Goal: Task Accomplishment & Management: Use online tool/utility

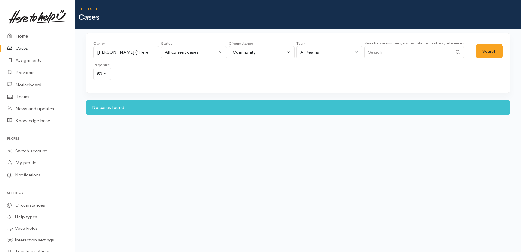
select select "2091"
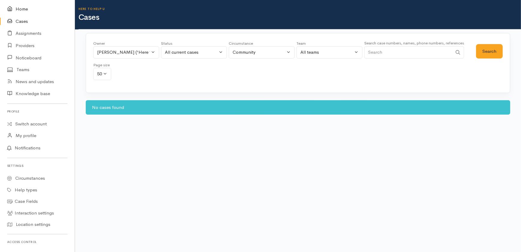
click at [23, 8] on link "Home" at bounding box center [37, 9] width 75 height 12
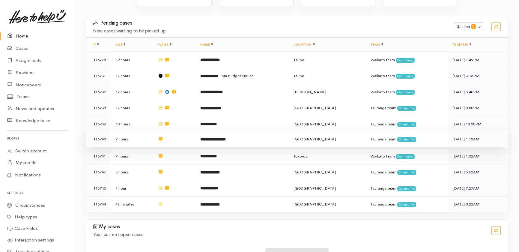
scroll to position [109, 0]
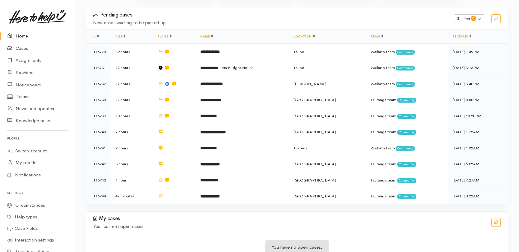
click at [18, 50] on link "Cases" at bounding box center [37, 48] width 75 height 12
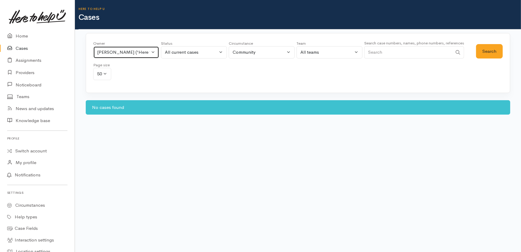
click at [153, 51] on button "Dean Silva ('Here to help u')" at bounding box center [126, 52] width 66 height 12
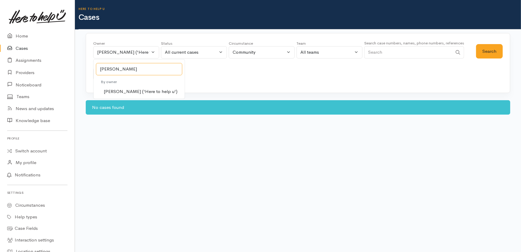
type input "katarina"
click at [123, 90] on span "Katarina Daly ('Here to help u')" at bounding box center [141, 91] width 74 height 7
select select "1252"
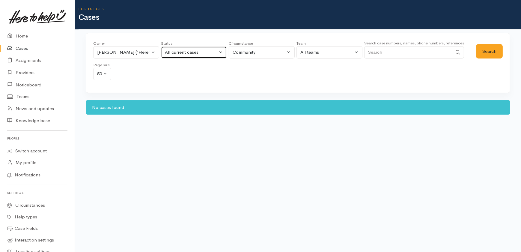
click at [210, 51] on div "All current cases" at bounding box center [191, 52] width 53 height 7
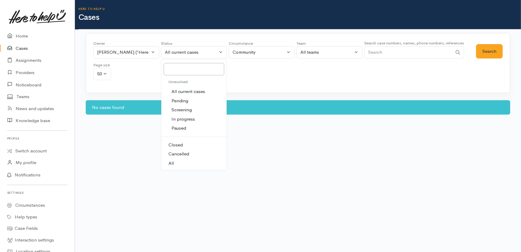
click at [171, 164] on span "All" at bounding box center [170, 163] width 5 height 7
select select "All"
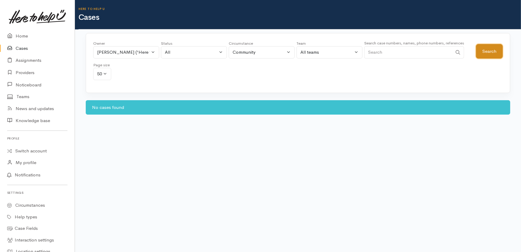
click at [484, 50] on button "Search" at bounding box center [489, 51] width 27 height 15
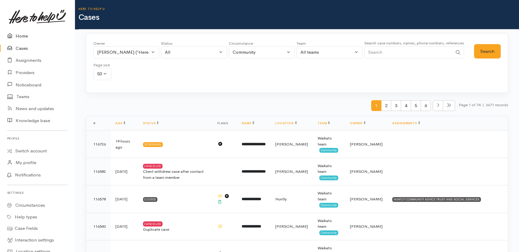
click at [20, 37] on link "Home" at bounding box center [37, 36] width 75 height 12
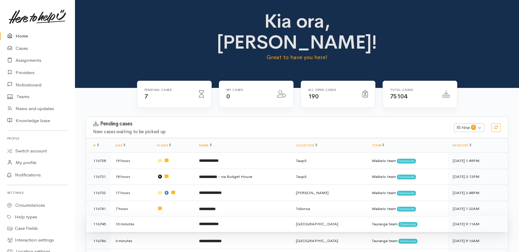
click at [157, 216] on td at bounding box center [173, 224] width 42 height 16
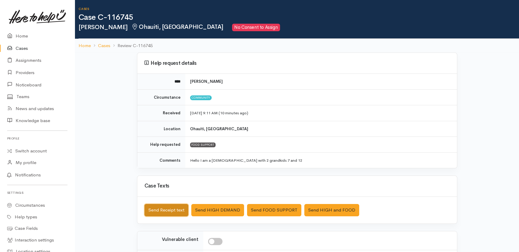
click at [154, 211] on button "Send Receipt text" at bounding box center [166, 210] width 44 height 12
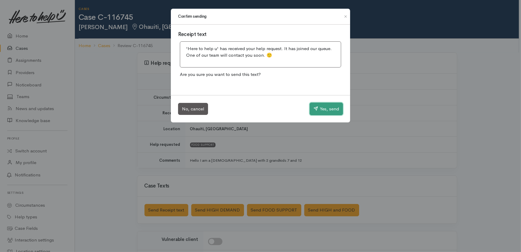
click at [326, 105] on button "Yes, send" at bounding box center [326, 108] width 33 height 13
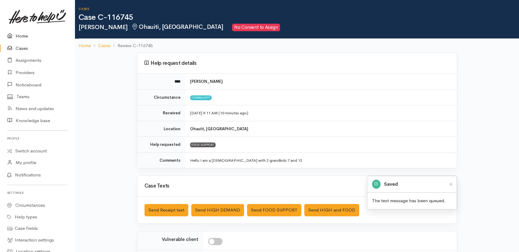
drag, startPoint x: 24, startPoint y: 37, endPoint x: 31, endPoint y: 42, distance: 8.4
click at [24, 37] on link "Home" at bounding box center [37, 36] width 75 height 12
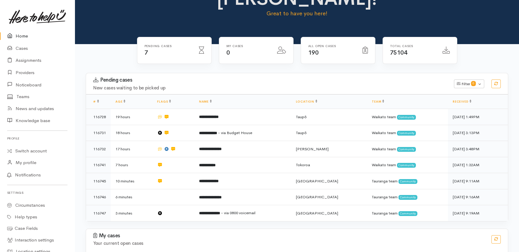
scroll to position [54, 0]
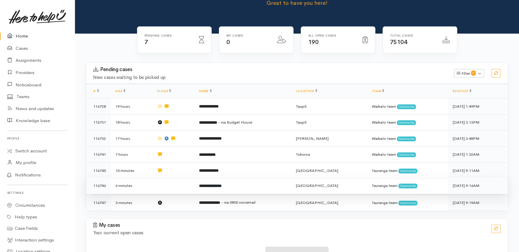
click at [165, 177] on td at bounding box center [173, 185] width 42 height 16
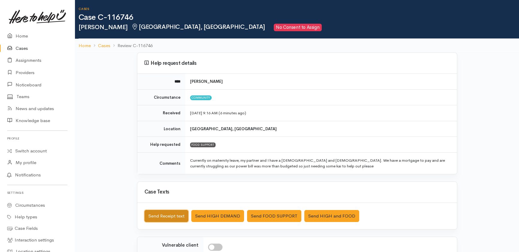
click at [158, 219] on button "Send Receipt text" at bounding box center [166, 216] width 44 height 12
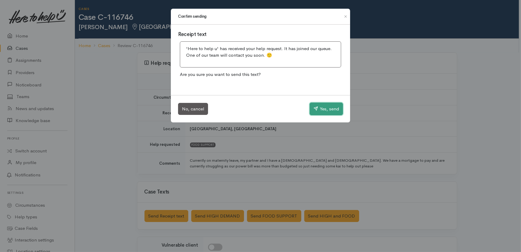
click at [322, 107] on button "Yes, send" at bounding box center [326, 108] width 33 height 13
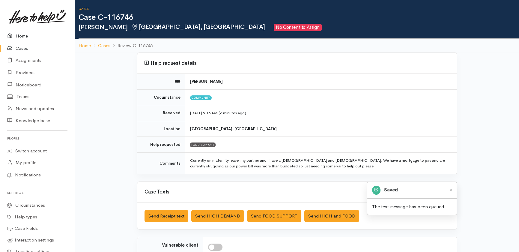
click at [15, 35] on icon at bounding box center [11, 35] width 8 height 7
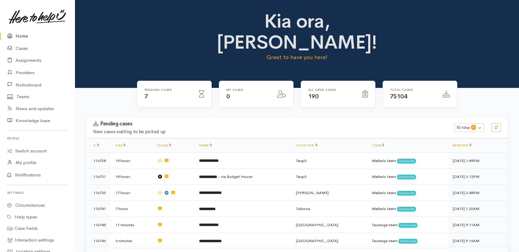
click at [184, 248] on td at bounding box center [173, 256] width 42 height 16
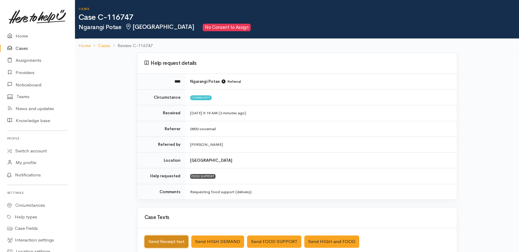
click at [150, 242] on button "Send Receipt text" at bounding box center [166, 241] width 44 height 12
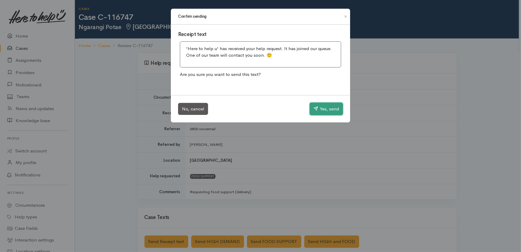
click at [333, 113] on button "Yes, send" at bounding box center [326, 108] width 33 height 13
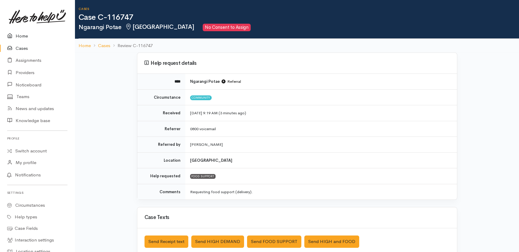
click at [19, 36] on link "Home" at bounding box center [37, 36] width 75 height 12
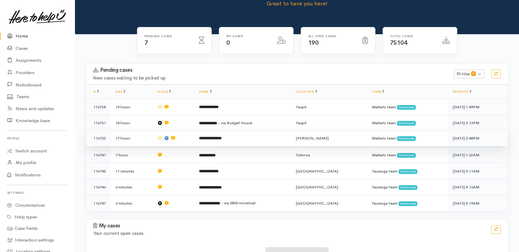
scroll to position [62, 0]
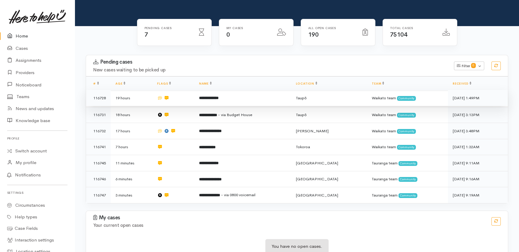
click at [275, 90] on td "**********" at bounding box center [242, 98] width 97 height 16
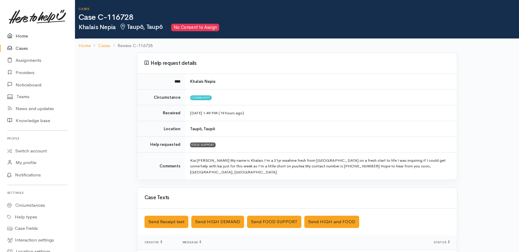
click at [24, 35] on link "Home" at bounding box center [37, 36] width 75 height 12
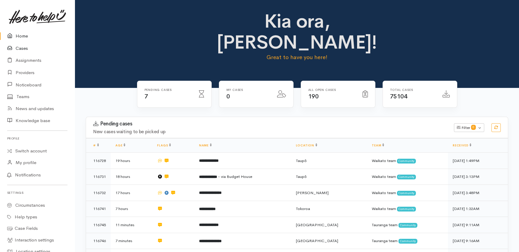
click at [23, 47] on link "Cases" at bounding box center [37, 48] width 75 height 12
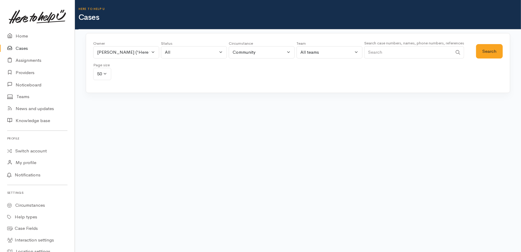
click at [402, 53] on input "Search" at bounding box center [408, 52] width 88 height 12
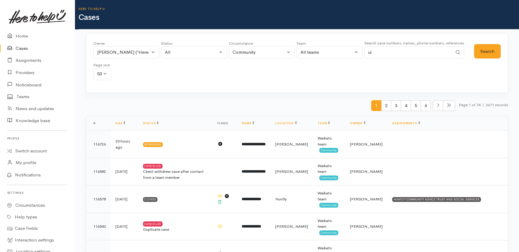
type input "u"
type input "quinn"
click at [150, 53] on button "Katarina Daly ('Here to help u')" at bounding box center [126, 52] width 66 height 12
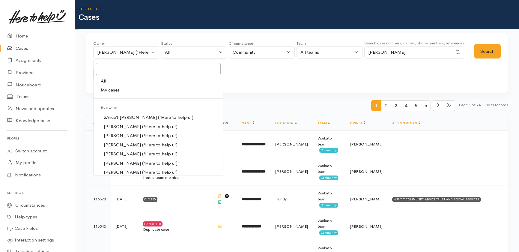
click at [104, 82] on span "All" at bounding box center [103, 81] width 5 height 7
select select "-1"
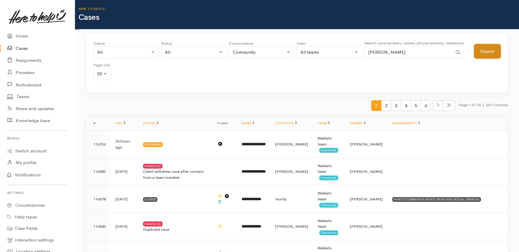
click at [485, 50] on button "Search" at bounding box center [487, 51] width 27 height 15
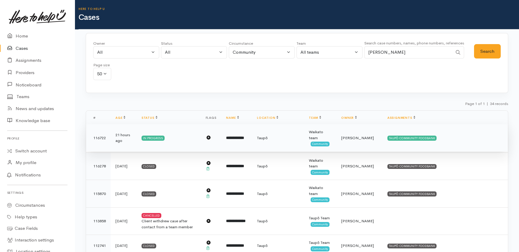
click at [355, 136] on span "[PERSON_NAME]" at bounding box center [357, 137] width 33 height 5
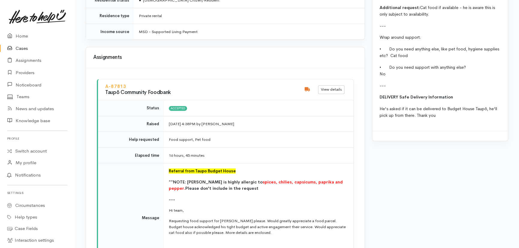
scroll to position [643, 0]
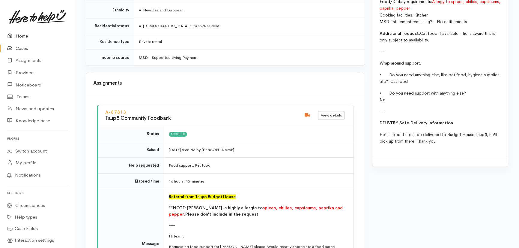
click at [22, 34] on link "Home" at bounding box center [37, 36] width 75 height 12
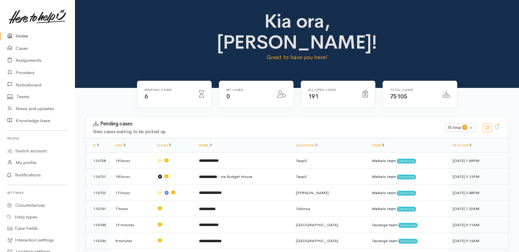
click at [22, 36] on link "Home" at bounding box center [37, 36] width 75 height 12
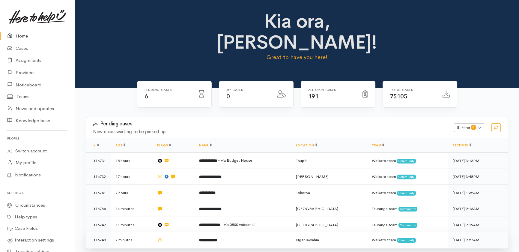
click at [174, 232] on td at bounding box center [173, 240] width 42 height 16
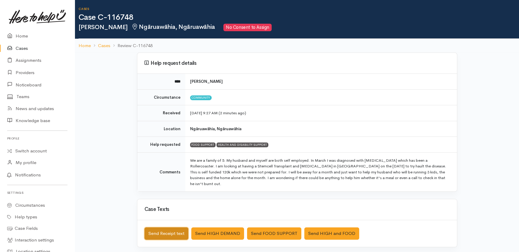
click at [162, 230] on button "Send Receipt text" at bounding box center [166, 233] width 44 height 12
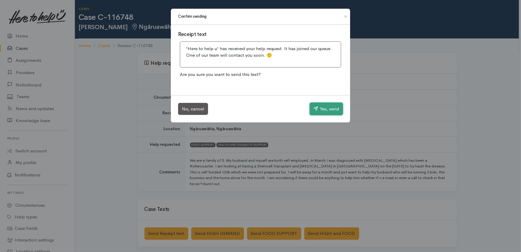
click at [327, 106] on button "Yes, send" at bounding box center [326, 108] width 33 height 13
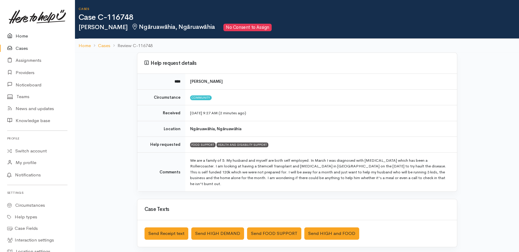
click at [18, 34] on link "Home" at bounding box center [37, 36] width 75 height 12
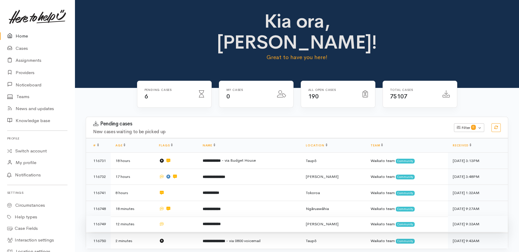
click at [182, 216] on td at bounding box center [175, 224] width 43 height 16
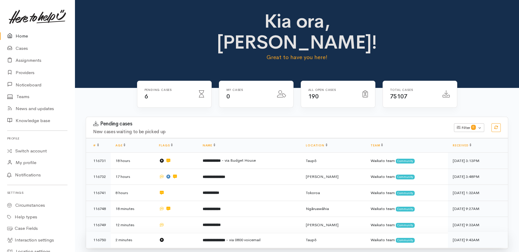
click at [182, 232] on td at bounding box center [175, 240] width 43 height 16
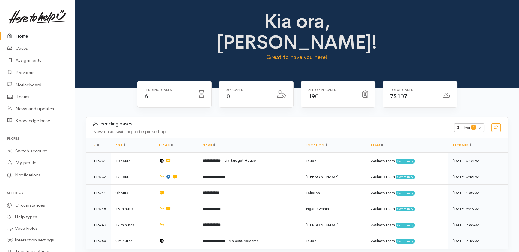
click at [22, 36] on link "Home" at bounding box center [37, 36] width 75 height 12
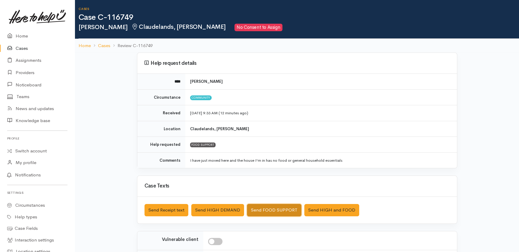
click at [273, 207] on button "Send FOOD SUPPORT" at bounding box center [274, 210] width 54 height 12
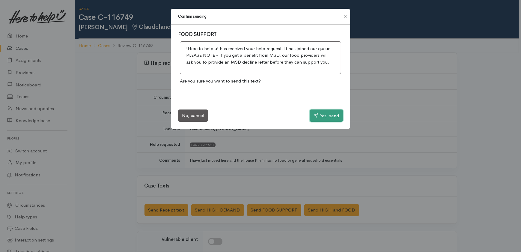
drag, startPoint x: 321, startPoint y: 116, endPoint x: 286, endPoint y: 99, distance: 38.9
click at [321, 115] on button "Yes, send" at bounding box center [326, 115] width 33 height 13
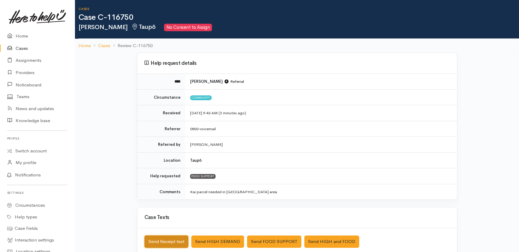
click at [164, 240] on button "Send Receipt text" at bounding box center [166, 241] width 44 height 12
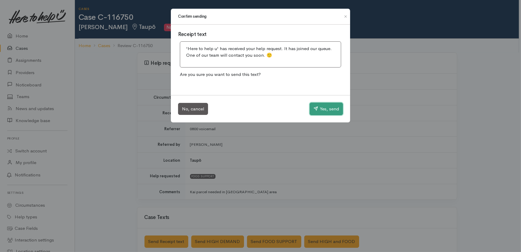
click at [327, 106] on button "Yes, send" at bounding box center [326, 108] width 33 height 13
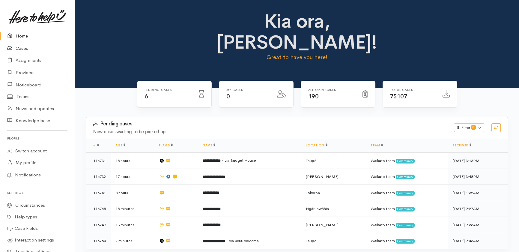
click at [24, 49] on link "Cases" at bounding box center [37, 48] width 75 height 12
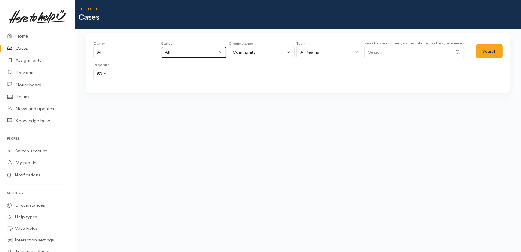
click at [190, 54] on div "All" at bounding box center [191, 52] width 53 height 7
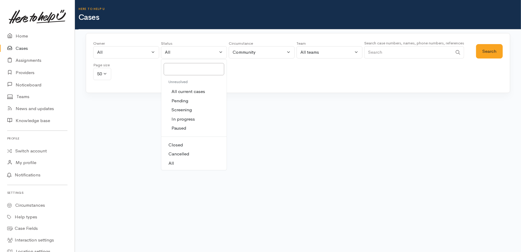
click at [198, 90] on span "All current cases" at bounding box center [188, 91] width 34 height 7
select select "Unresolved"
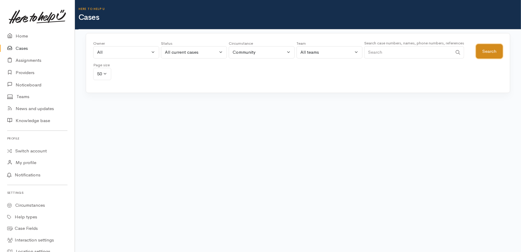
click at [487, 50] on button "Search" at bounding box center [489, 51] width 27 height 15
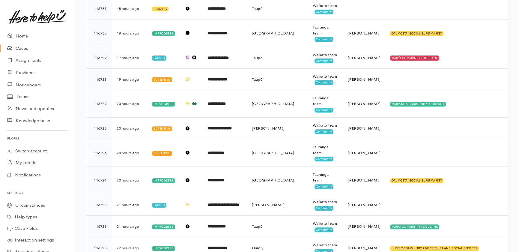
scroll to position [654, 0]
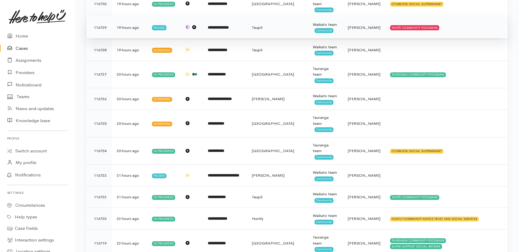
click at [216, 32] on td "**********" at bounding box center [225, 27] width 44 height 22
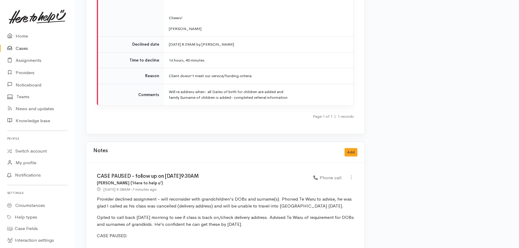
scroll to position [1063, 0]
click at [19, 47] on link "Cases" at bounding box center [37, 48] width 75 height 12
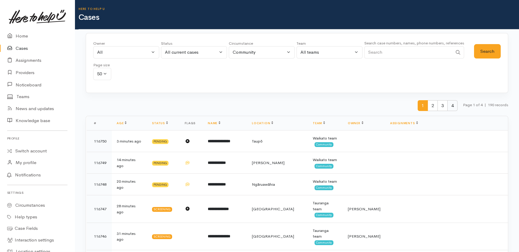
click at [453, 103] on span "4" at bounding box center [452, 105] width 10 height 11
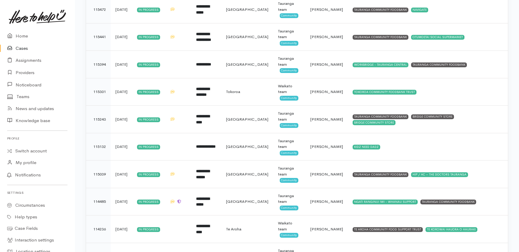
scroll to position [996, 0]
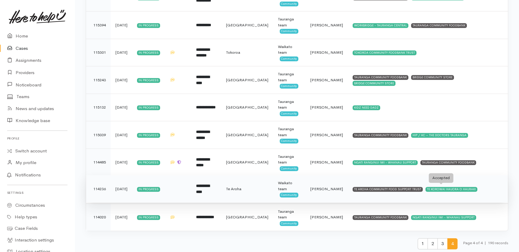
click at [432, 187] on div "TE KOROWAI HAUORA O HAURAKI" at bounding box center [451, 189] width 52 height 5
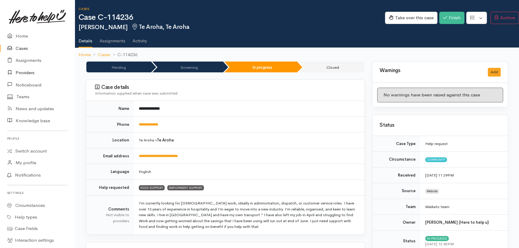
click at [23, 72] on link "Providers" at bounding box center [37, 73] width 75 height 12
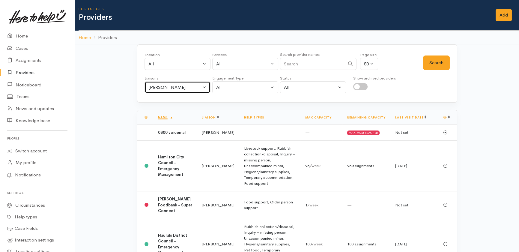
click at [191, 85] on div "Heather Moore" at bounding box center [174, 87] width 53 height 7
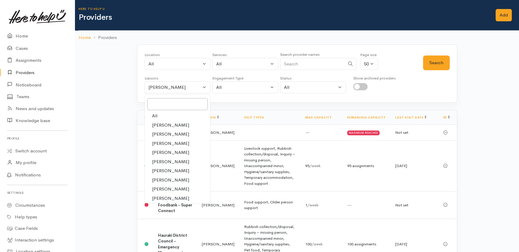
click at [154, 115] on span "All" at bounding box center [154, 115] width 5 height 7
select select "null"
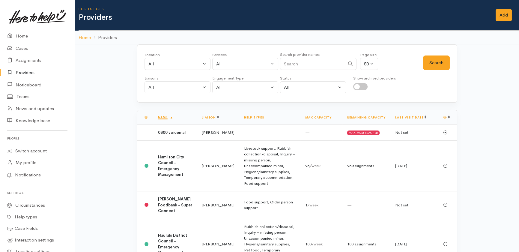
click at [298, 69] on input "Search" at bounding box center [312, 64] width 65 height 12
type input "te korowai"
click at [435, 61] on button "Search" at bounding box center [436, 62] width 27 height 15
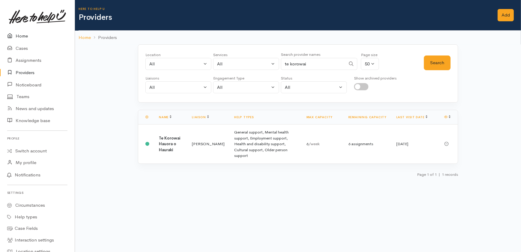
click at [20, 36] on link "Home" at bounding box center [37, 36] width 75 height 12
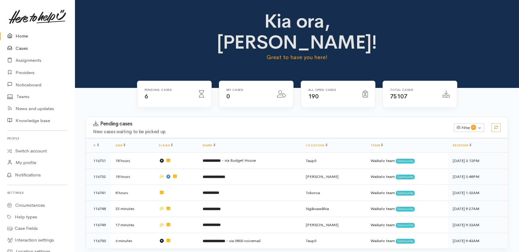
click at [23, 49] on link "Cases" at bounding box center [37, 48] width 75 height 12
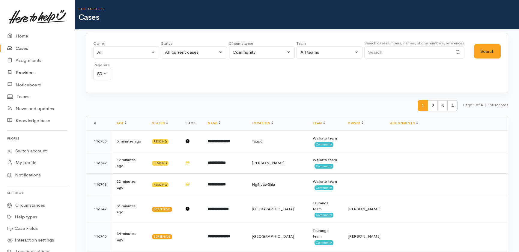
click at [22, 73] on link "Providers" at bounding box center [37, 73] width 75 height 12
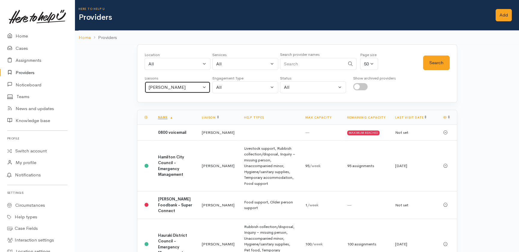
click at [198, 87] on div "[PERSON_NAME]" at bounding box center [174, 87] width 53 height 7
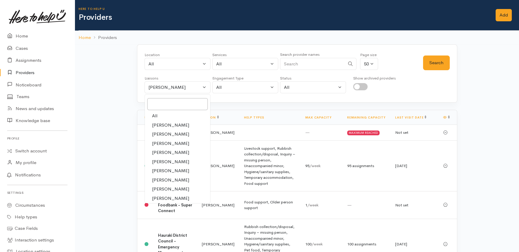
click at [153, 115] on span "All" at bounding box center [154, 115] width 5 height 7
select select "null"
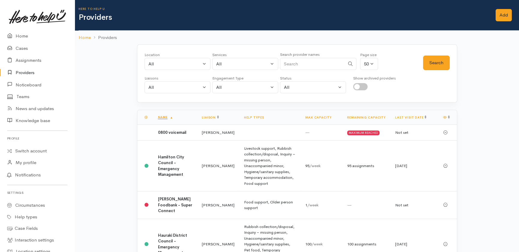
click at [318, 64] on input "Search" at bounding box center [312, 64] width 65 height 12
type input "korowai"
click at [429, 61] on button "Search" at bounding box center [436, 62] width 27 height 15
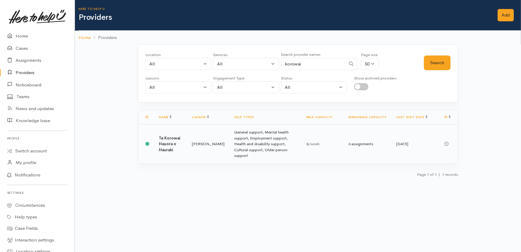
click at [261, 140] on td "General support, Mental health support, Employment support, Health and disabili…" at bounding box center [265, 143] width 72 height 39
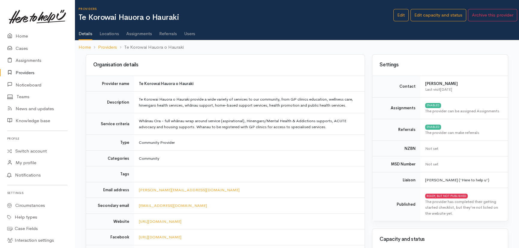
click at [143, 32] on link "Assignments" at bounding box center [139, 31] width 26 height 17
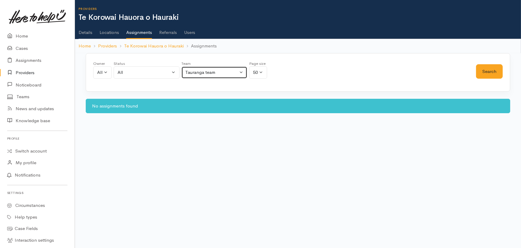
click at [218, 68] on button "Tauranga team" at bounding box center [214, 72] width 66 height 12
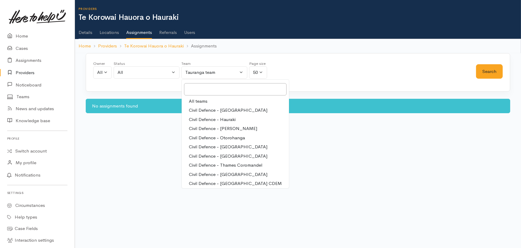
drag, startPoint x: 196, startPoint y: 99, endPoint x: 213, endPoint y: 99, distance: 17.1
click at [196, 99] on span "All teams" at bounding box center [198, 101] width 19 height 7
select select "-1"
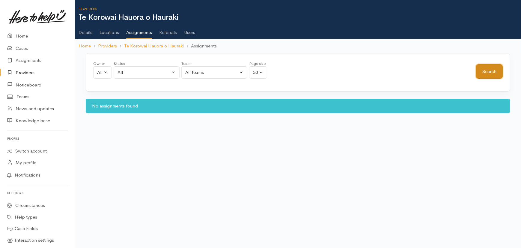
click at [491, 70] on button "Search" at bounding box center [489, 71] width 27 height 15
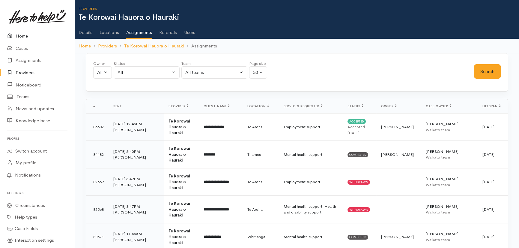
click at [22, 36] on link "Home" at bounding box center [37, 36] width 75 height 12
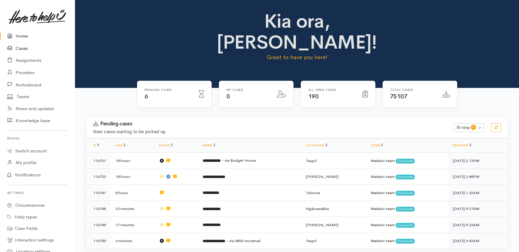
click at [25, 47] on link "Cases" at bounding box center [37, 48] width 75 height 12
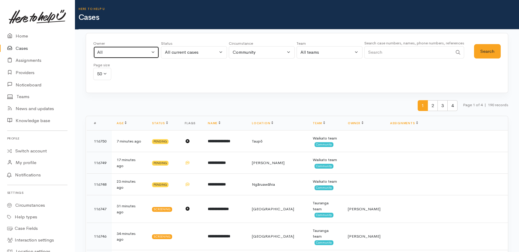
click at [126, 50] on div "All" at bounding box center [123, 52] width 53 height 7
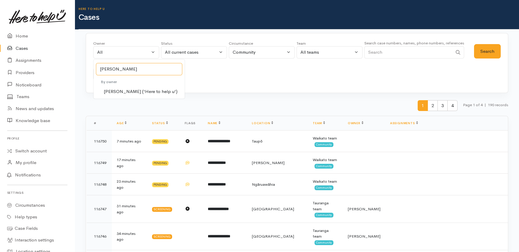
type input "katarina"
click at [124, 92] on span "Katarina Daly ('Here to help u')" at bounding box center [141, 91] width 74 height 7
select select "1252"
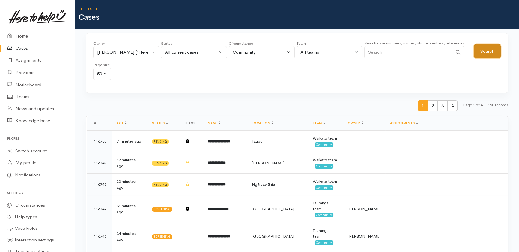
click at [483, 53] on button "Search" at bounding box center [487, 51] width 27 height 15
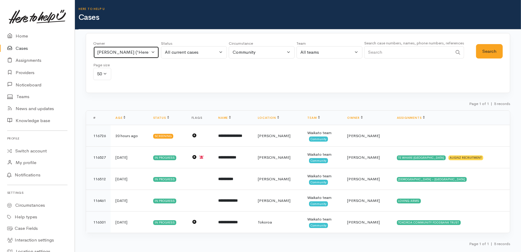
click at [152, 53] on button "Katarina Daly ('Here to help u')" at bounding box center [126, 52] width 66 height 12
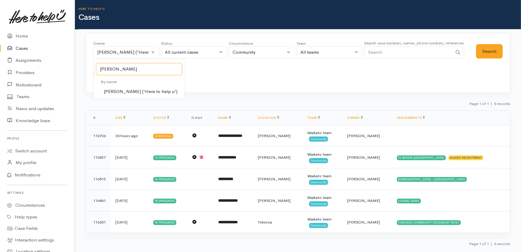
type input "kyleigh"
select select "1759"
click at [486, 53] on button "Search" at bounding box center [489, 51] width 27 height 15
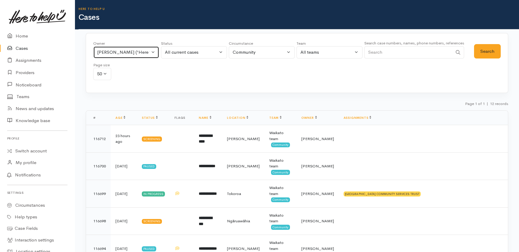
click at [153, 50] on button "[PERSON_NAME] ('Here to help u')" at bounding box center [126, 52] width 66 height 12
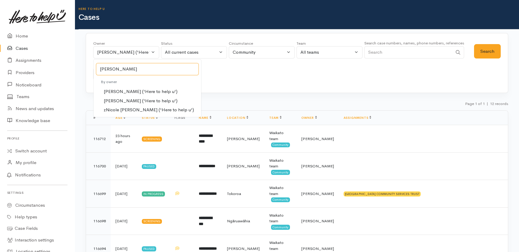
type input "nicole"
click at [129, 100] on span "[PERSON_NAME] ('Here to help u')" at bounding box center [141, 100] width 74 height 7
select select "2314"
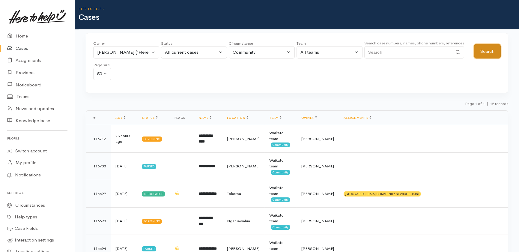
click at [482, 52] on button "Search" at bounding box center [487, 51] width 27 height 15
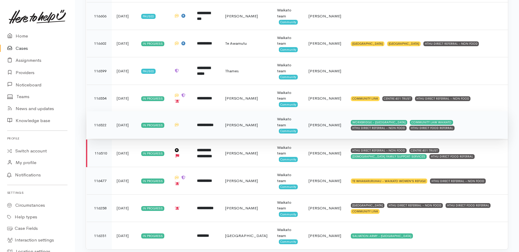
scroll to position [301, 0]
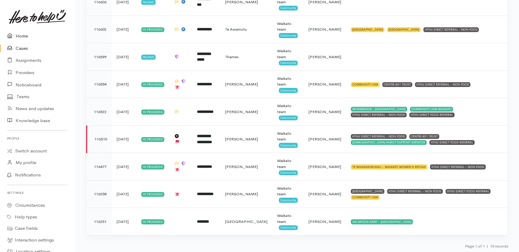
click at [20, 36] on link "Home" at bounding box center [37, 36] width 75 height 12
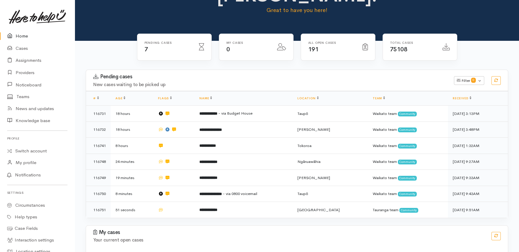
scroll to position [62, 0]
